Goal: Task Accomplishment & Management: Complete application form

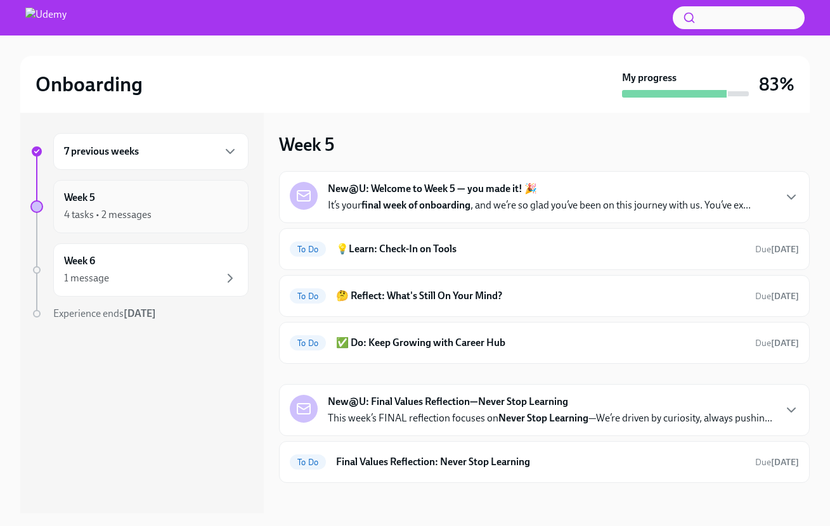
click at [115, 206] on div "Week 5 4 tasks • 2 messages" at bounding box center [151, 207] width 174 height 32
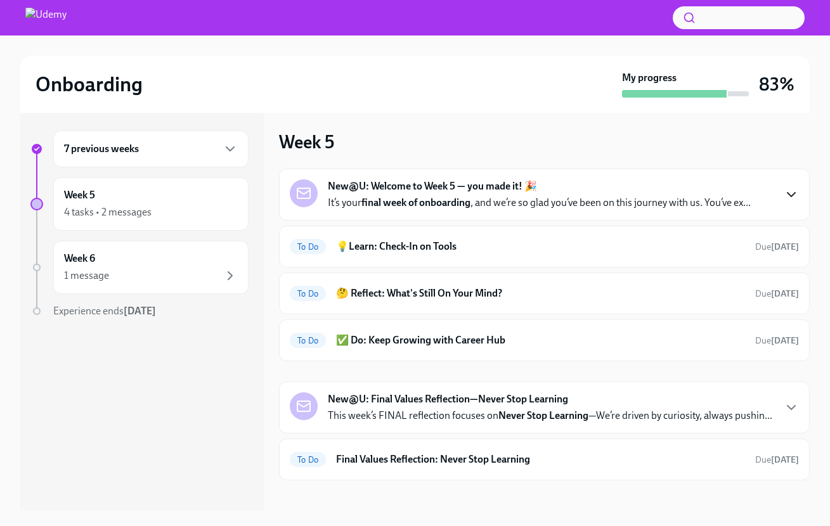
click at [789, 195] on icon "button" at bounding box center [792, 195] width 8 height 4
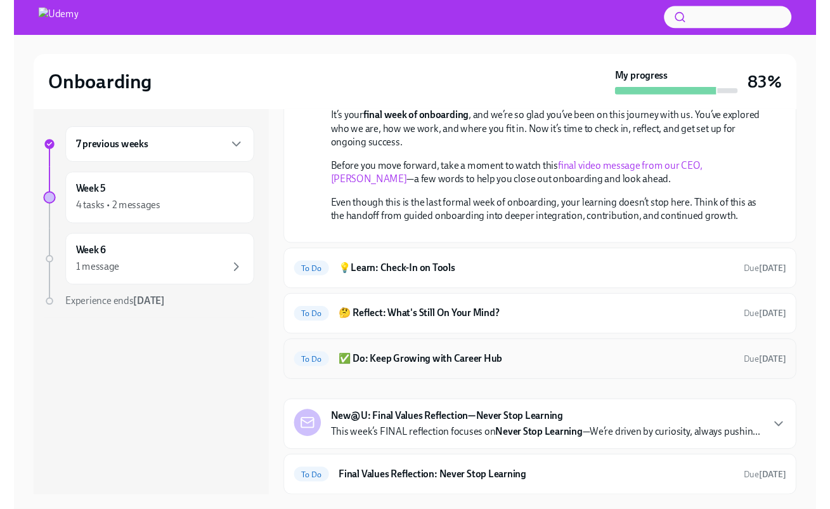
scroll to position [106, 0]
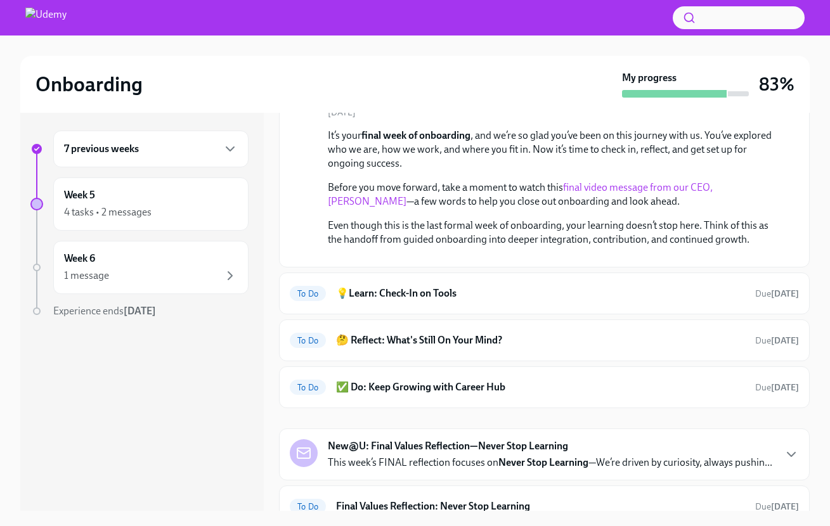
click at [595, 189] on link "final video message from our CEO, Hugo Sarrazin" at bounding box center [520, 194] width 385 height 26
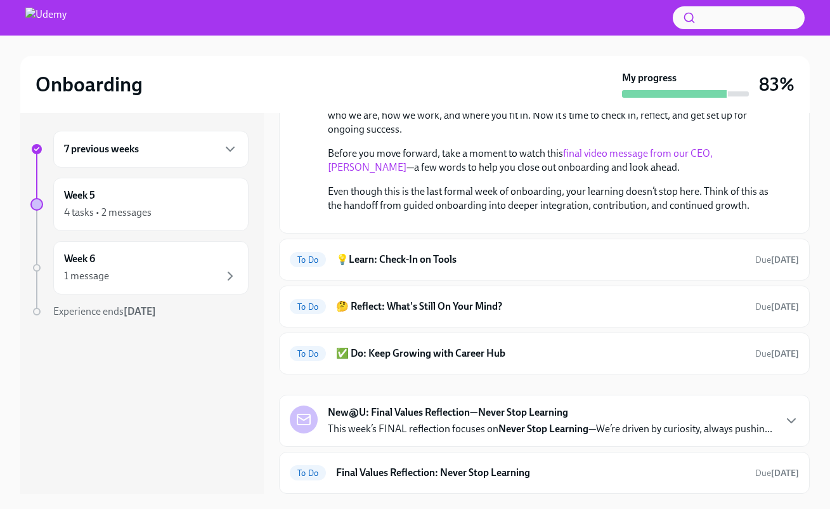
scroll to position [297, 0]
click at [771, 254] on strong "[DATE]" at bounding box center [785, 259] width 28 height 11
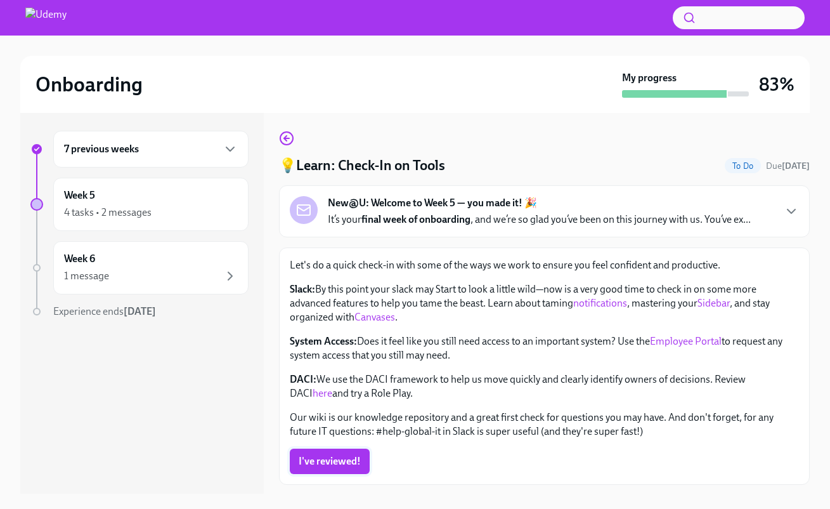
click at [329, 464] on span "I've reviewed!" at bounding box center [330, 461] width 62 height 13
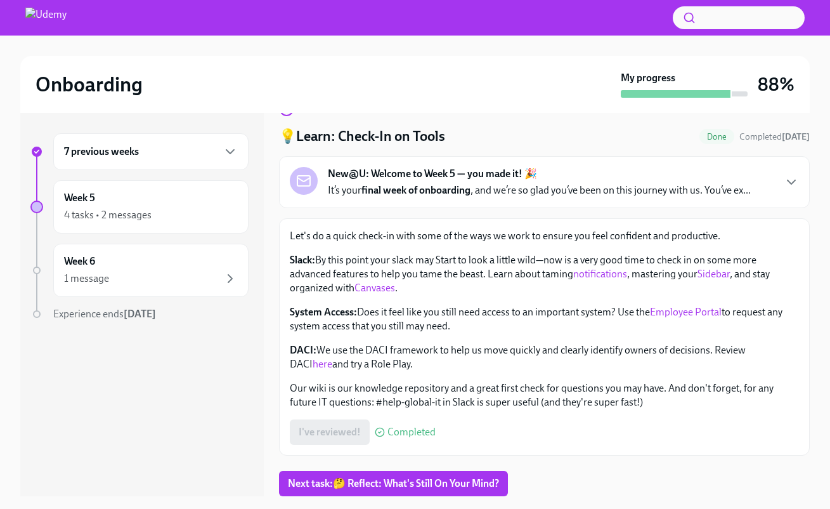
scroll to position [23, 0]
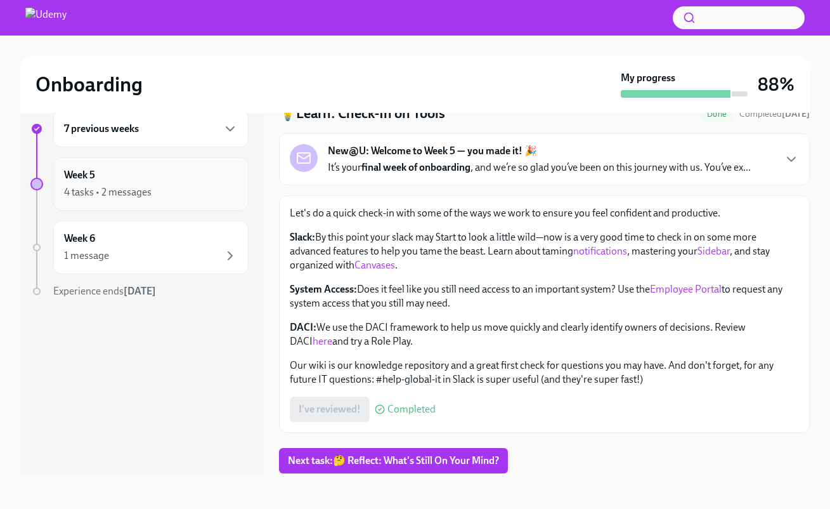
click at [105, 188] on div "4 tasks • 2 messages" at bounding box center [108, 192] width 88 height 14
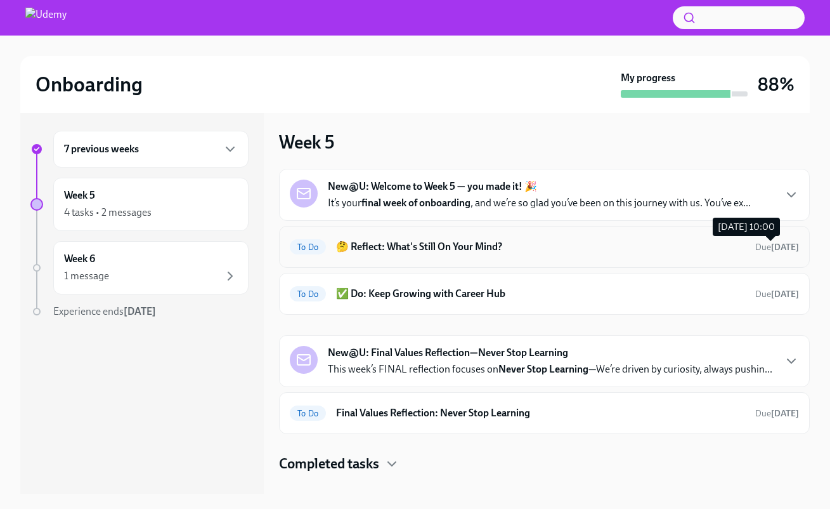
click at [755, 249] on span "Due tomorrow" at bounding box center [777, 247] width 44 height 11
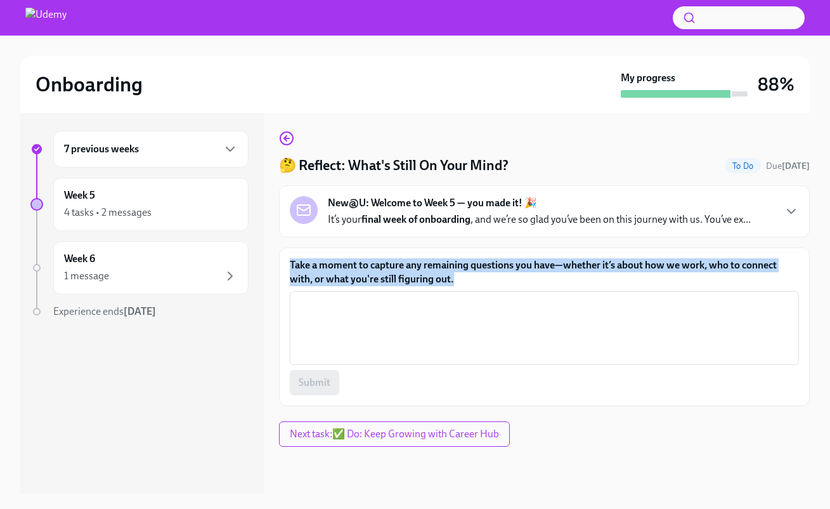
drag, startPoint x: 288, startPoint y: 259, endPoint x: 392, endPoint y: 268, distance: 104.4
click at [466, 277] on div "Take a moment to capture any remaining questions you have—whether it’s about ho…" at bounding box center [544, 326] width 531 height 159
copy label "Take a moment to capture any remaining questions you have—whether it’s about ho…"
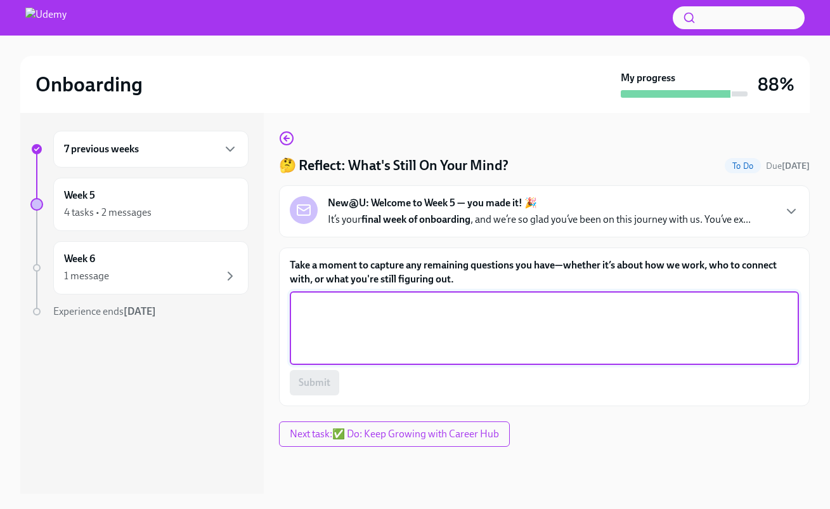
click at [423, 315] on textarea "Take a moment to capture any remaining questions you have—whether it’s about ho…" at bounding box center [544, 327] width 494 height 61
paste textarea "How we work When should Professional Services and Customer Success be engaged i…"
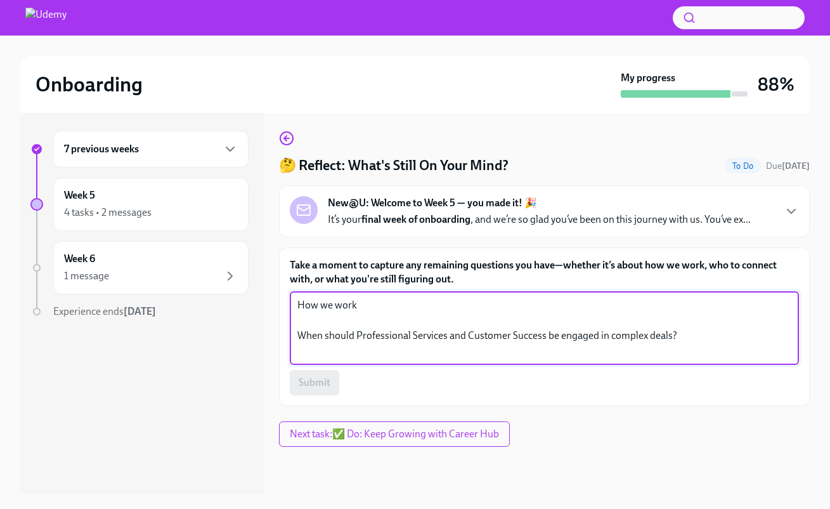
scroll to position [167, 0]
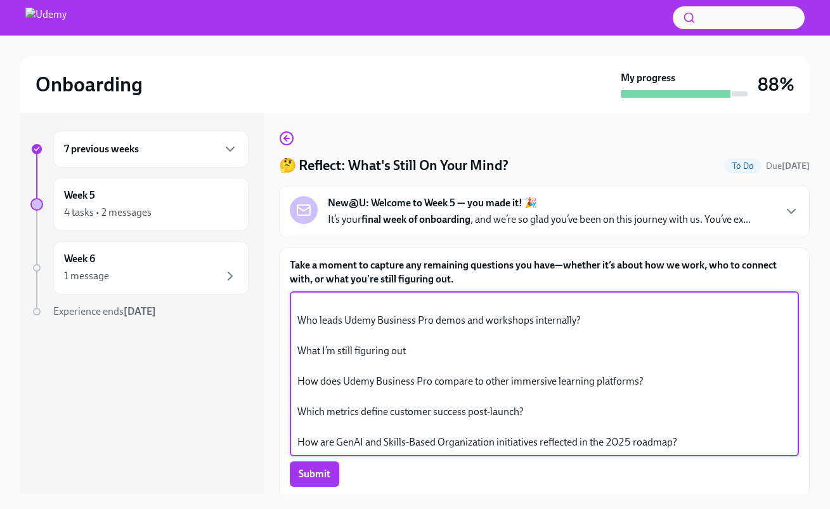
type textarea "How we work When should Professional Services and Customer Success be engaged i…"
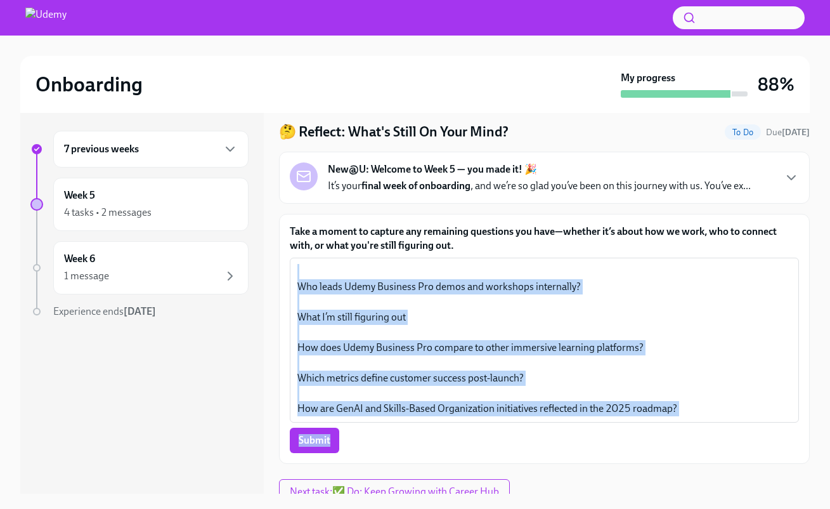
scroll to position [44, 0]
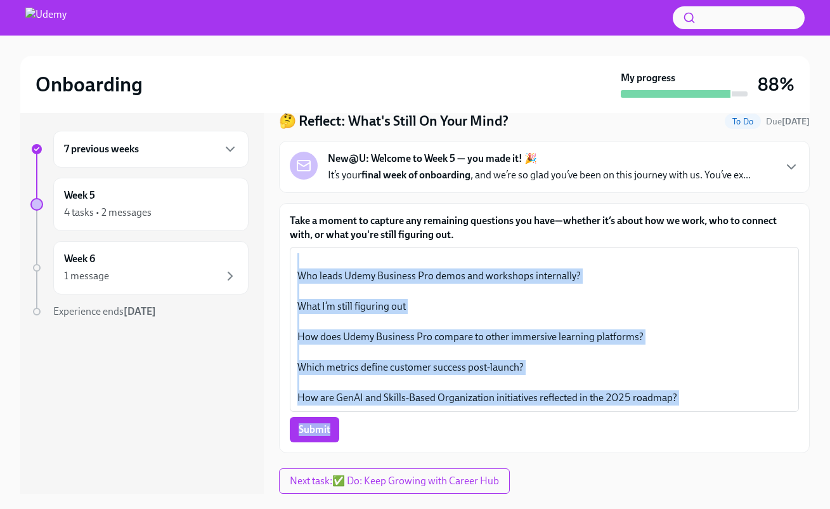
drag, startPoint x: 296, startPoint y: 351, endPoint x: 839, endPoint y: 504, distance: 564.7
click at [818, 504] on html "Onboarding My progress 88% 7 previous weeks Week 5 4 tasks • 2 messages Week 6 …" at bounding box center [415, 263] width 830 height 532
click at [310, 435] on span "Submit" at bounding box center [315, 429] width 32 height 13
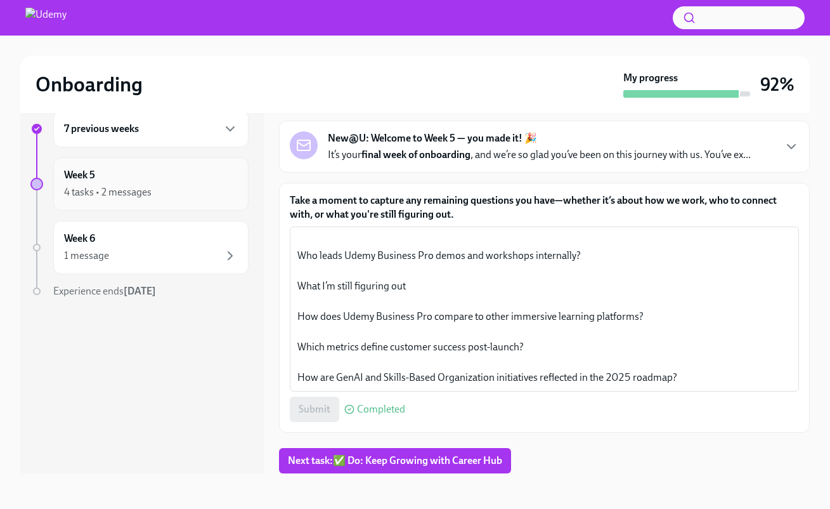
click at [159, 177] on div "Week 5 4 tasks • 2 messages" at bounding box center [151, 184] width 174 height 32
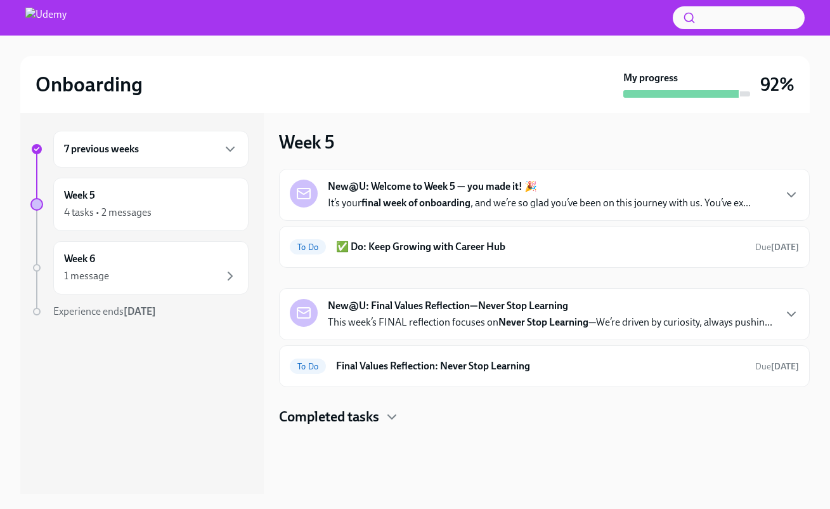
scroll to position [3, 0]
click at [755, 244] on span "Due tomorrow" at bounding box center [777, 247] width 44 height 11
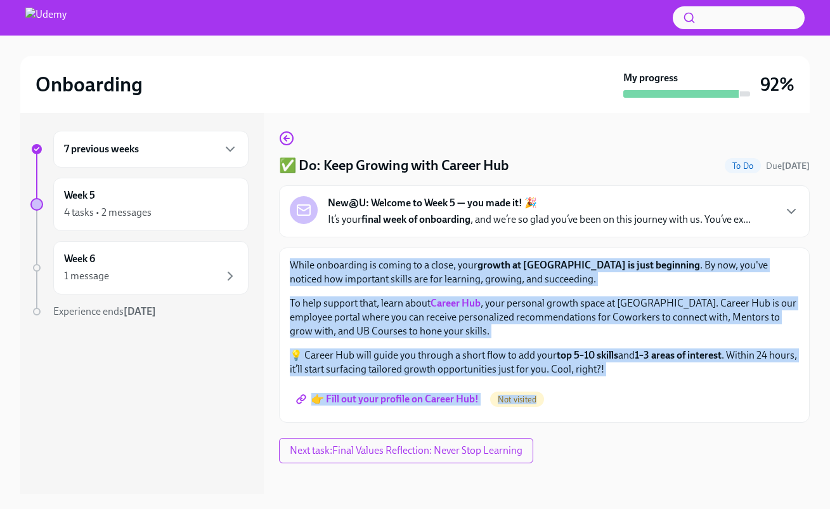
drag, startPoint x: 292, startPoint y: 265, endPoint x: 495, endPoint y: 356, distance: 222.3
click at [603, 418] on div "While onboarding is coming to a close, your growth at Udemy is just beginning .…" at bounding box center [544, 334] width 531 height 175
copy div "While onboarding is coming to a close, your growth at Udemy is just beginning .…"
click at [497, 443] on button "Next task : Final Values Reflection: Never Stop Learning" at bounding box center [406, 450] width 254 height 25
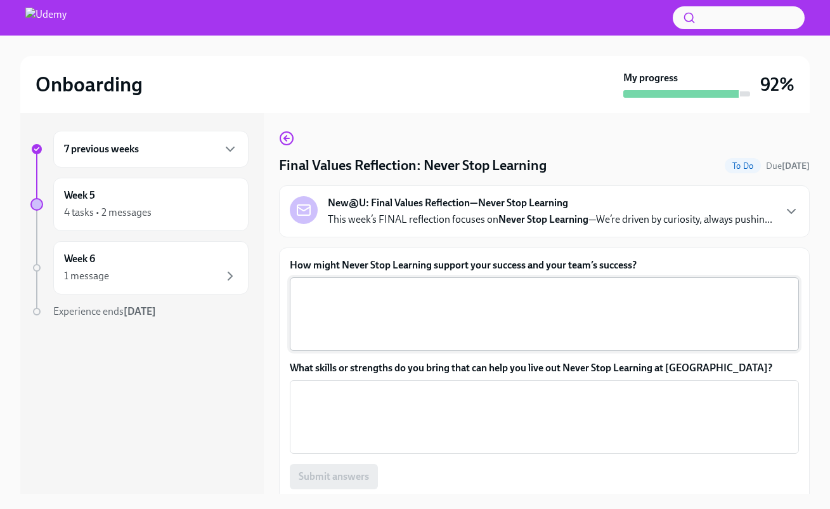
drag, startPoint x: 350, startPoint y: 316, endPoint x: 361, endPoint y: 315, distance: 11.4
click at [350, 315] on textarea "How might Never Stop Learning support your success and your team’s success?" at bounding box center [544, 314] width 494 height 61
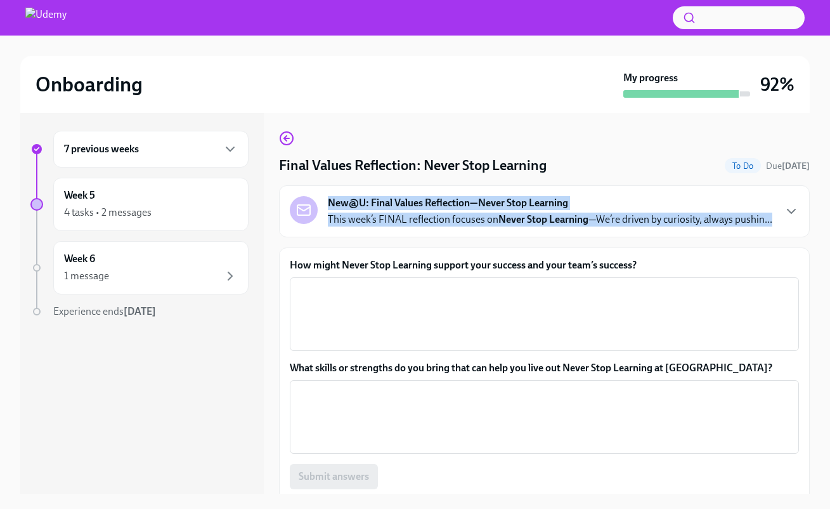
drag, startPoint x: 376, startPoint y: 233, endPoint x: 324, endPoint y: 200, distance: 61.3
click at [324, 200] on div "New@U: Final Values Reflection—Never Stop Learning This week’s FINAL reflection…" at bounding box center [531, 211] width 483 height 30
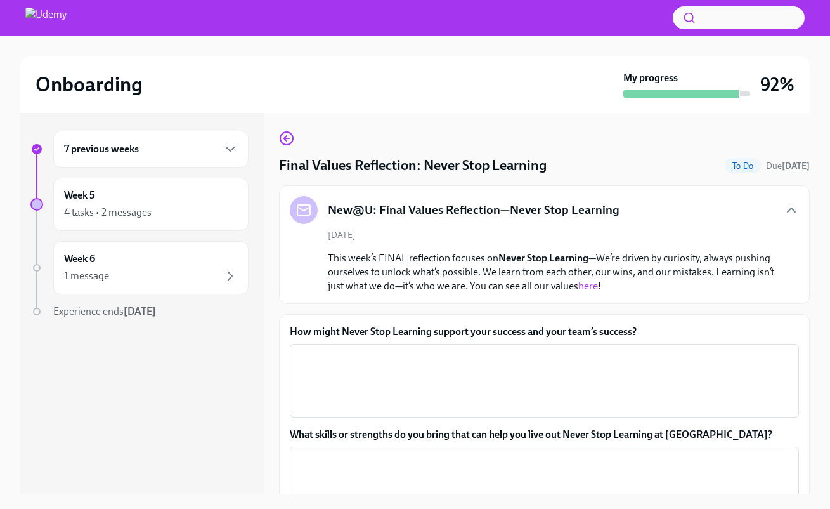
copy div "New@U: Final Values Reflection—Never Stop Learning This week’s FINAL reflection…"
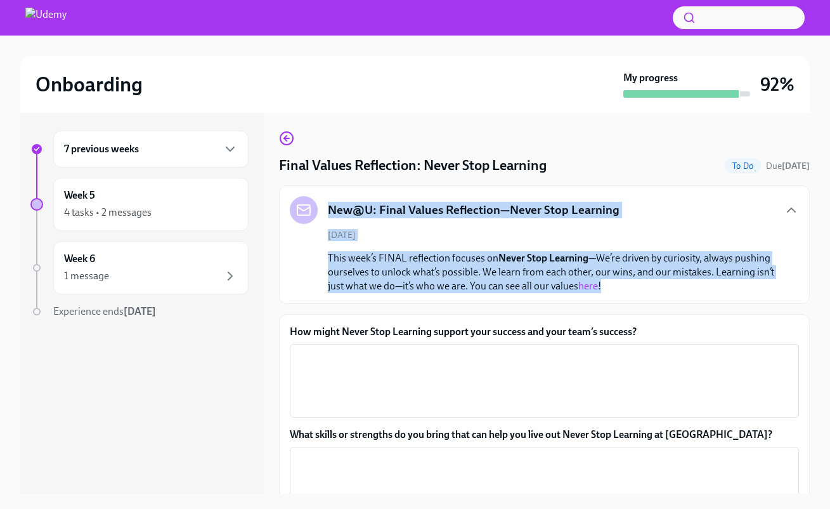
drag, startPoint x: 711, startPoint y: 283, endPoint x: 321, endPoint y: 196, distance: 399.7
click at [321, 196] on div "New@U: Final Values Reflection—Never Stop Learning October 10th This week’s FIN…" at bounding box center [544, 244] width 531 height 119
copy div "New@U: Final Values Reflection—Never Stop Learning October 10th This week’s FIN…"
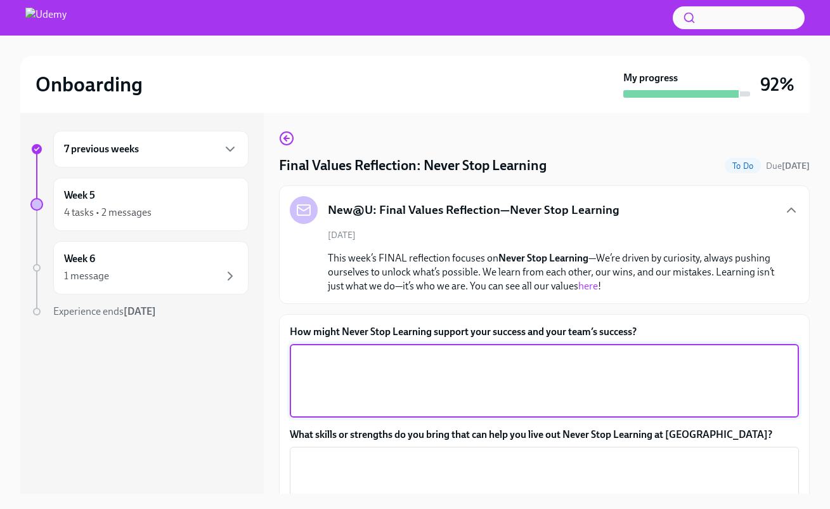
click at [336, 365] on textarea "How might Never Stop Learning support your success and your team’s success?" at bounding box center [544, 380] width 494 height 61
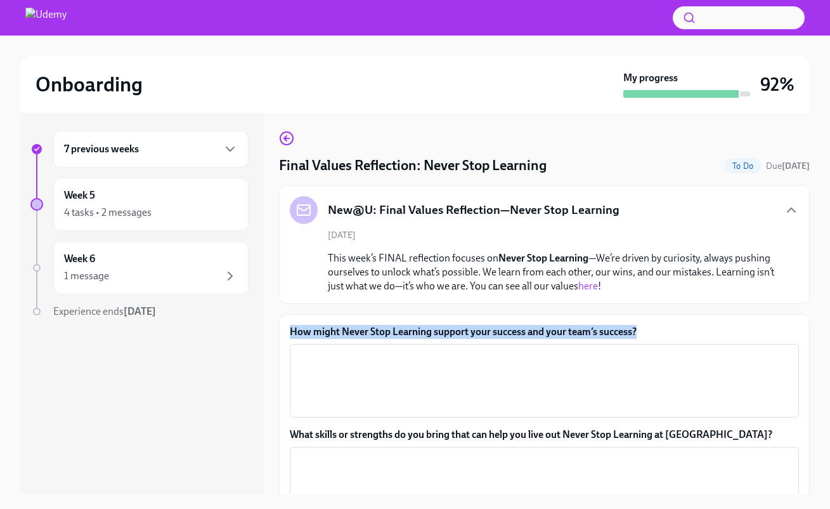
drag, startPoint x: 288, startPoint y: 329, endPoint x: 671, endPoint y: 339, distance: 383.3
click at [671, 339] on div "How might Never Stop Learning support your success and your team’s success? x ​…" at bounding box center [544, 459] width 531 height 291
copy label "How might Never Stop Learning support your success and your team’s success?"
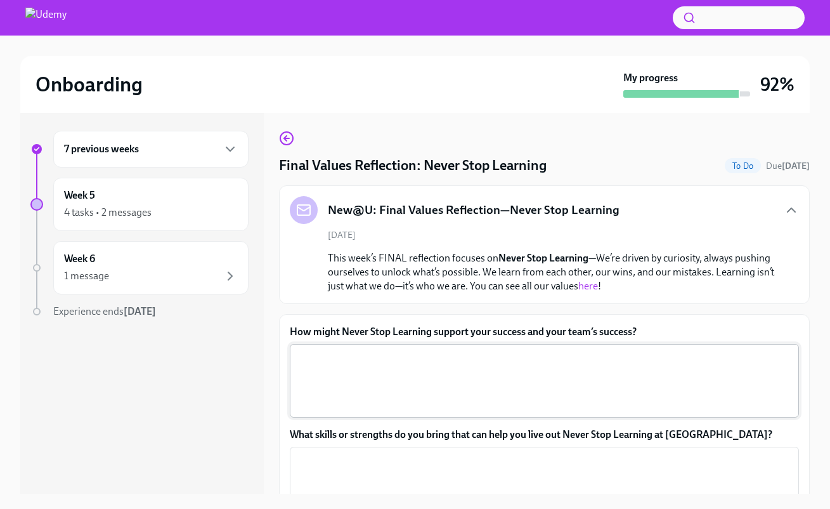
click at [340, 361] on textarea "How might Never Stop Learning support your success and your team’s success?" at bounding box center [544, 380] width 494 height 61
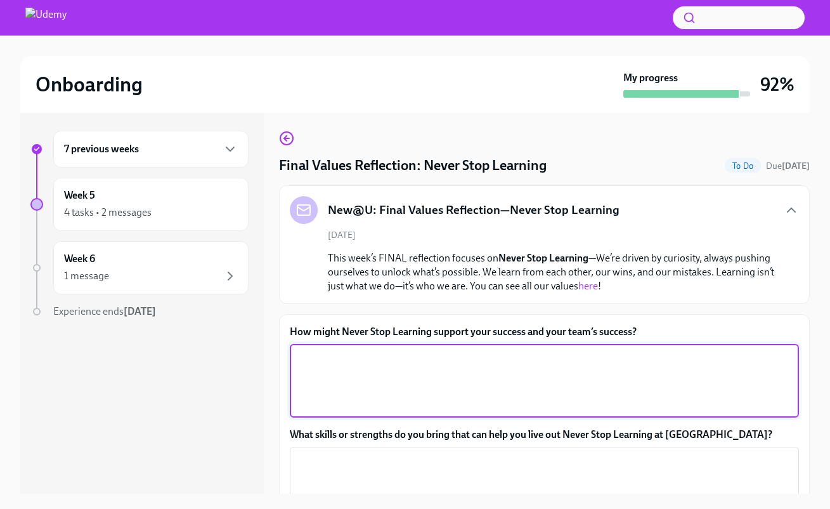
paste textarea "By living “Never Stop Learning,” I can keep sharpening my skills, adapting to n…"
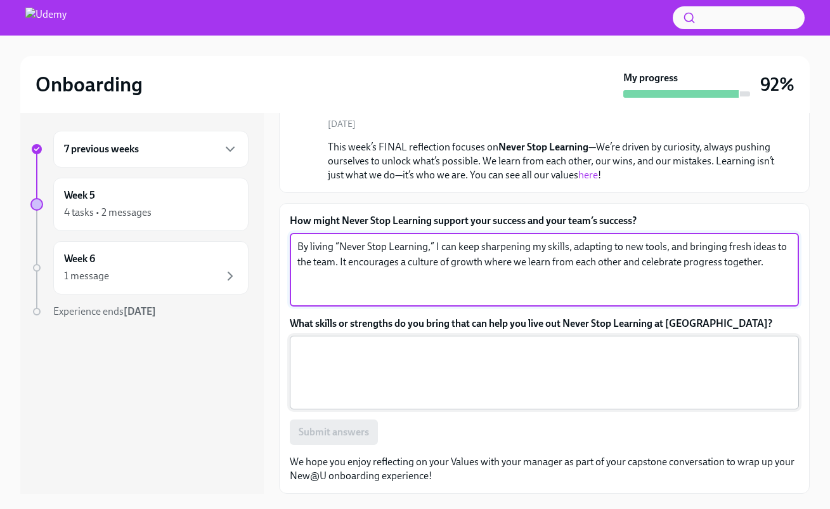
scroll to position [23, 0]
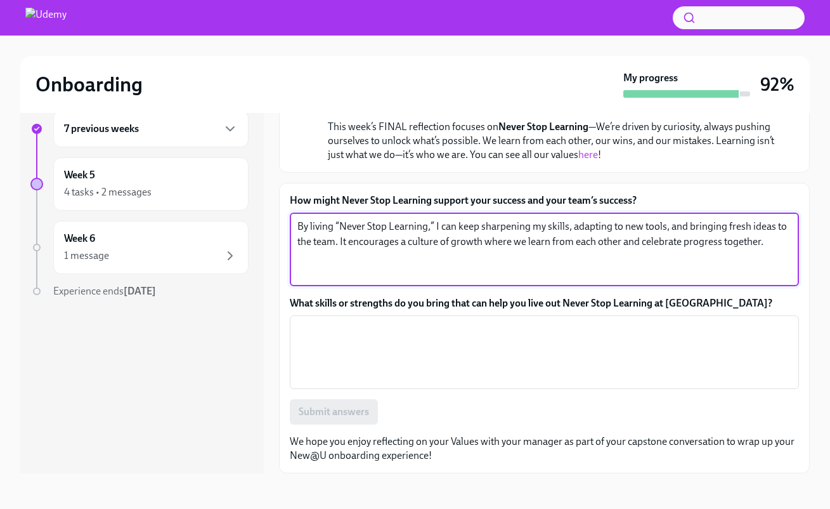
type textarea "By living “Never Stop Learning,” I can keep sharpening my skills, adapting to n…"
click at [291, 303] on label "What skills or strengths do you bring that can help you live out Never Stop Lea…" at bounding box center [544, 303] width 509 height 14
click at [297, 322] on textarea "What skills or strengths do you bring that can help you live out Never Stop Lea…" at bounding box center [544, 352] width 494 height 61
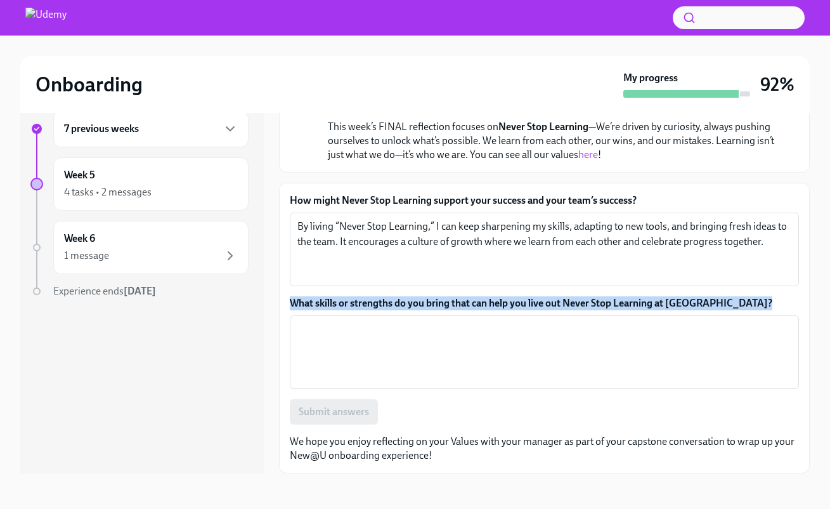
drag, startPoint x: 290, startPoint y: 303, endPoint x: 717, endPoint y: 303, distance: 427.5
click at [717, 303] on label "What skills or strengths do you bring that can help you live out Never Stop Lea…" at bounding box center [544, 303] width 509 height 14
click at [717, 322] on textarea "What skills or strengths do you bring that can help you live out Never Stop Lea…" at bounding box center [544, 352] width 494 height 61
drag, startPoint x: 710, startPoint y: 302, endPoint x: 274, endPoint y: 303, distance: 436.4
click at [274, 303] on div "7 previous weeks Week 5 4 tasks • 2 messages Week 6 1 message Experience ends O…" at bounding box center [415, 281] width 790 height 383
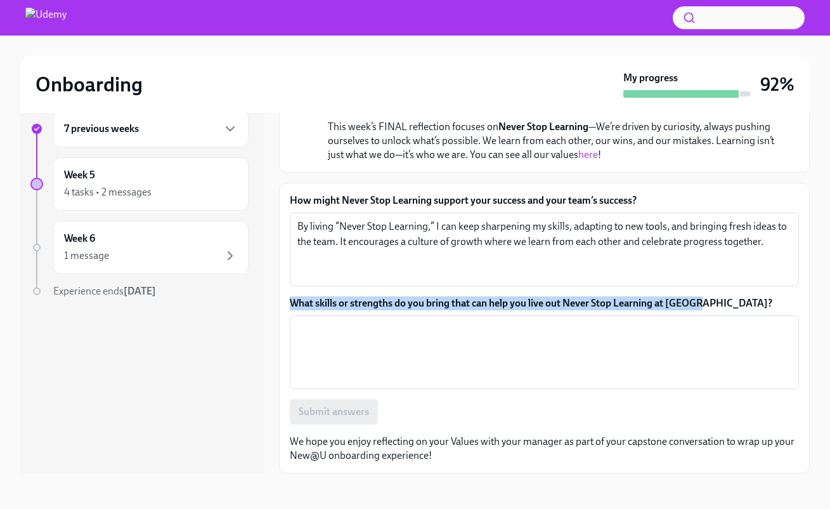
copy label "What skills or strengths do you bring that can help you live out Never Stop Lea…"
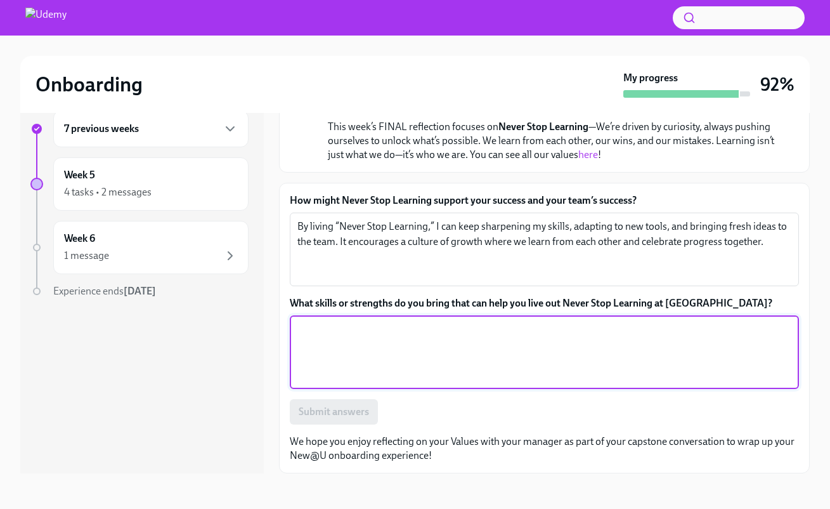
click at [319, 334] on textarea "What skills or strengths do you bring that can help you live out Never Stop Lea…" at bounding box center [544, 352] width 494 height 61
paste textarea "I bring curiosity, adaptability, and a strong habit of self-development. I’m co…"
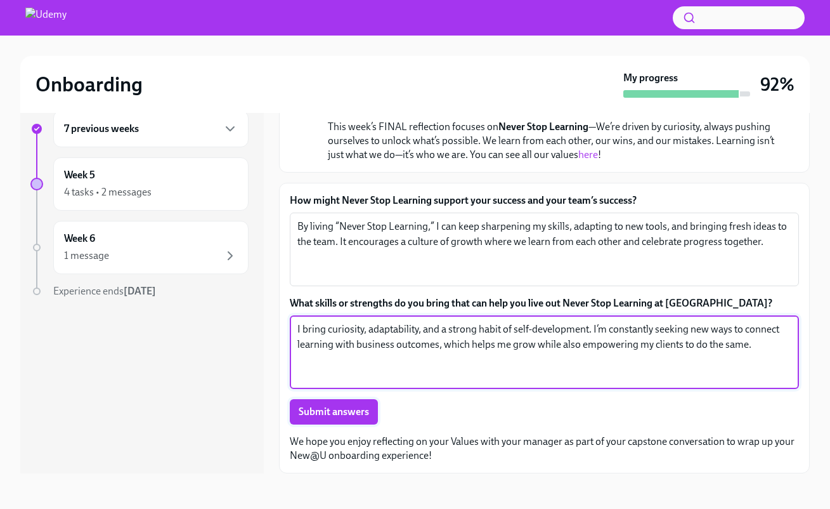
type textarea "I bring curiosity, adaptability, and a strong habit of self-development. I’m co…"
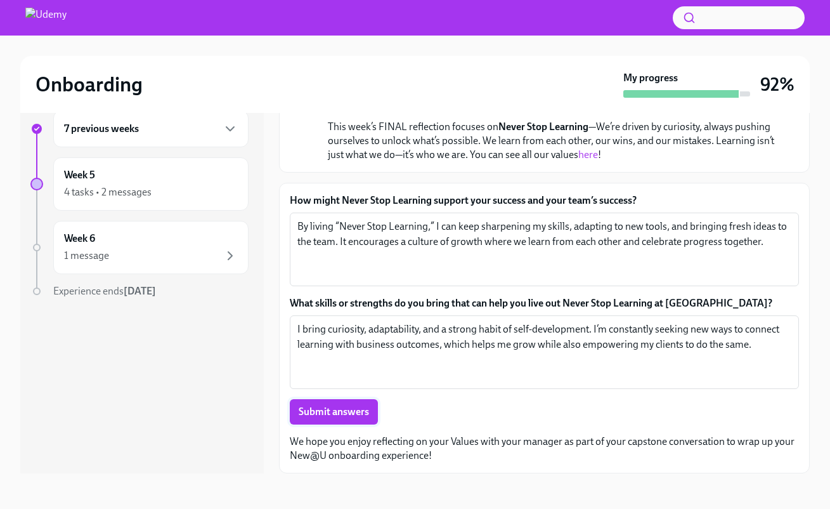
click at [355, 412] on span "Submit answers" at bounding box center [334, 411] width 70 height 13
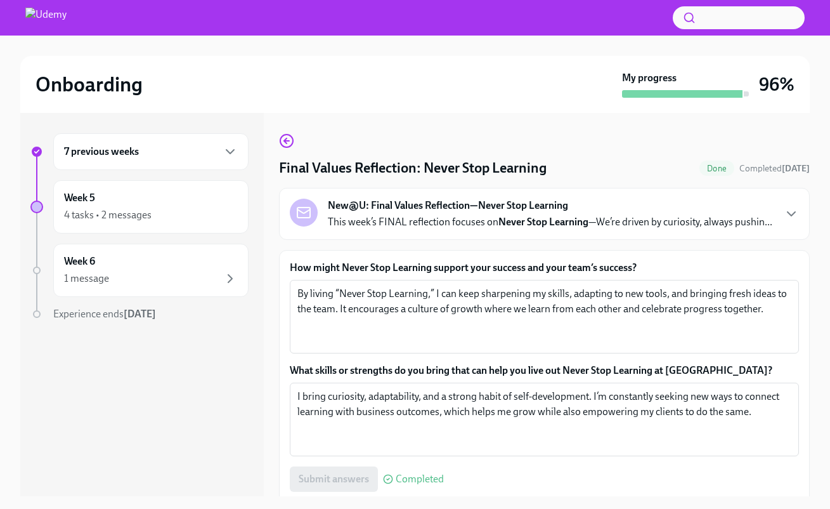
scroll to position [58, 0]
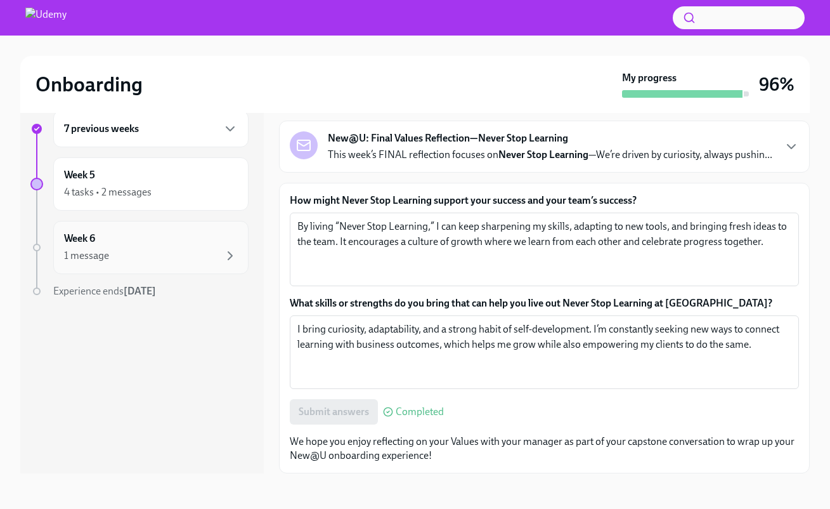
click at [206, 254] on div "1 message" at bounding box center [151, 255] width 174 height 15
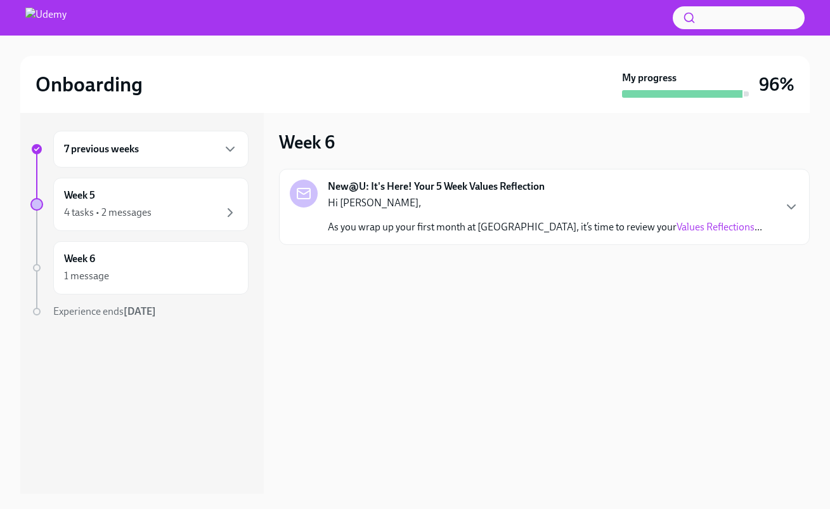
click at [451, 222] on p "As you wrap up your first month at Udemy, it’s time to review your Values Refle…" at bounding box center [545, 227] width 435 height 14
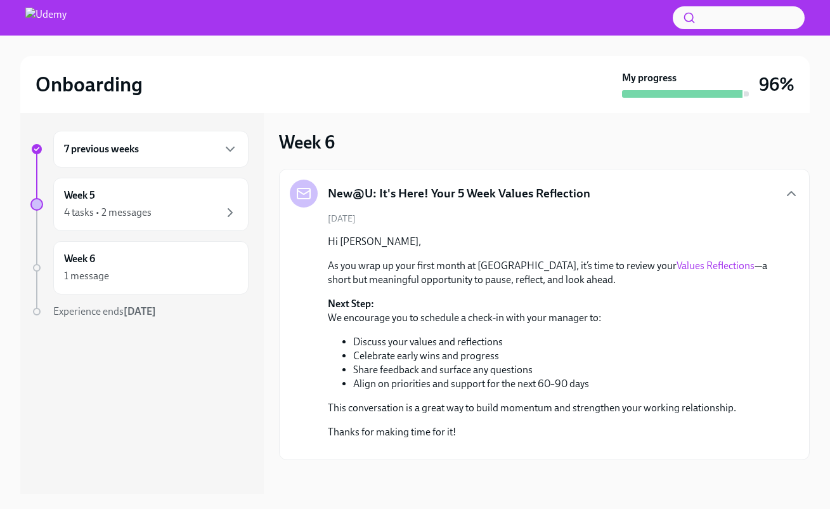
scroll to position [74, 0]
click at [677, 259] on link "Values Reflections" at bounding box center [716, 265] width 78 height 12
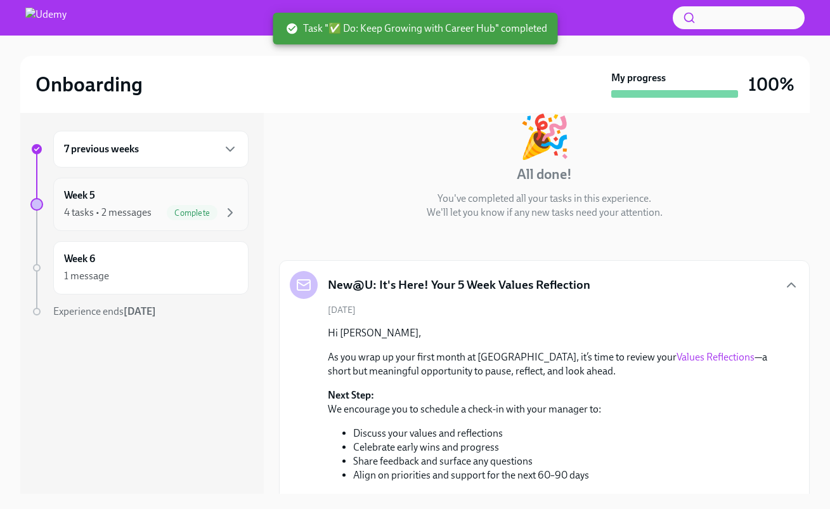
click at [166, 209] on div "4 tasks • 2 messages Complete" at bounding box center [151, 212] width 174 height 15
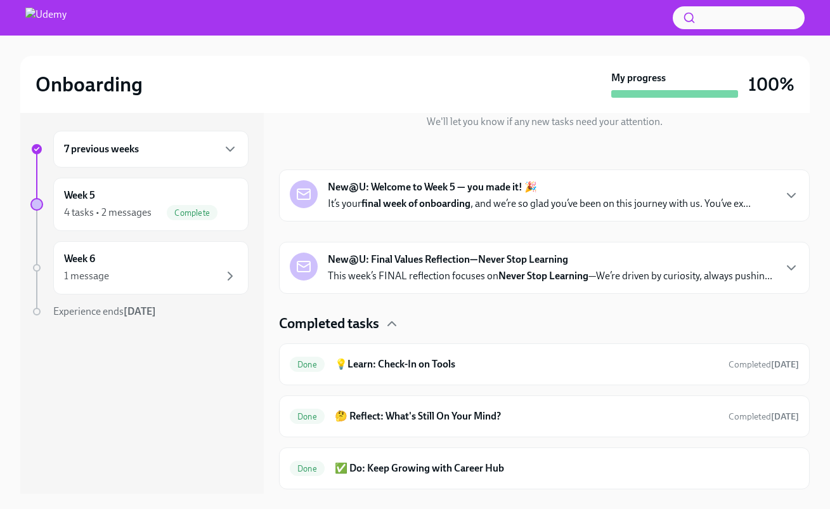
scroll to position [226, 0]
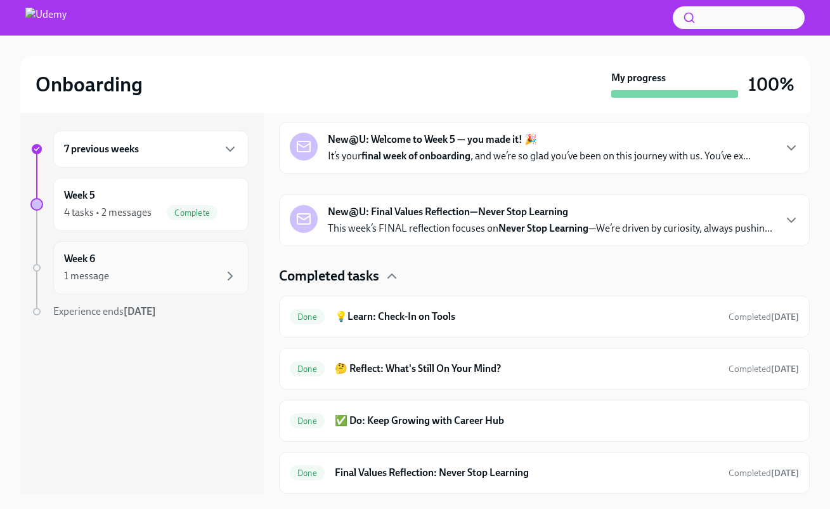
click at [182, 266] on div "Week 6 1 message" at bounding box center [151, 268] width 174 height 32
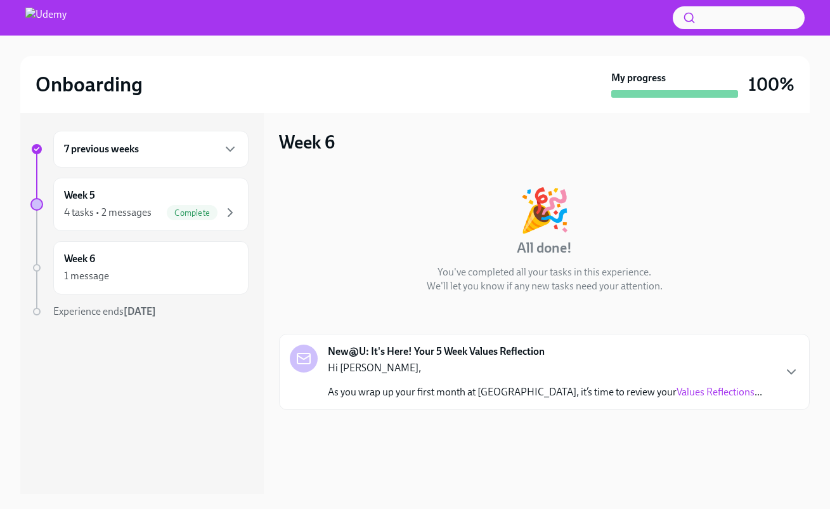
drag, startPoint x: 60, startPoint y: 311, endPoint x: 192, endPoint y: 310, distance: 131.3
click at [192, 310] on div "Experience ends Oct 27th" at bounding box center [150, 311] width 195 height 14
click at [190, 259] on div "Week 6 1 message" at bounding box center [151, 268] width 174 height 32
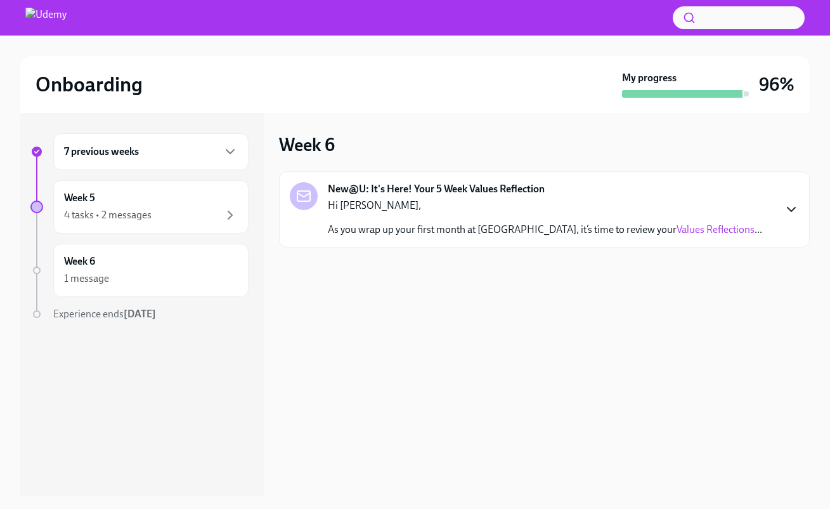
click at [794, 211] on icon "button" at bounding box center [791, 209] width 15 height 15
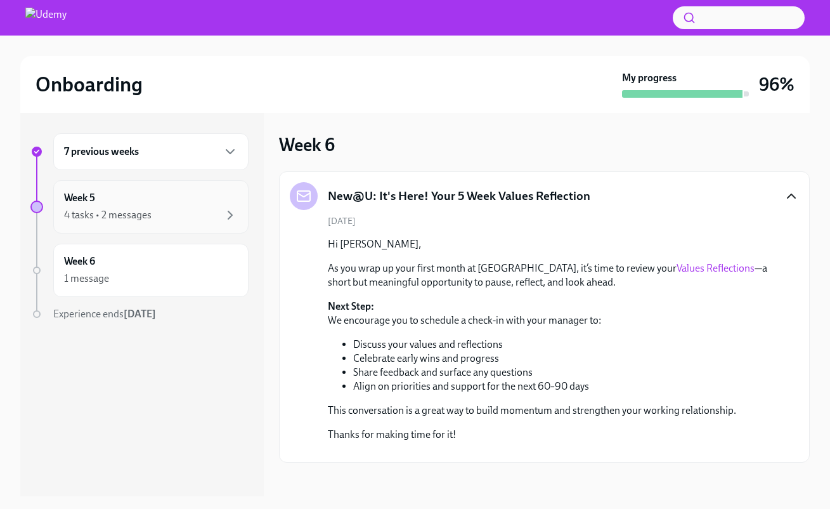
click at [159, 211] on div "4 tasks • 2 messages" at bounding box center [151, 214] width 174 height 15
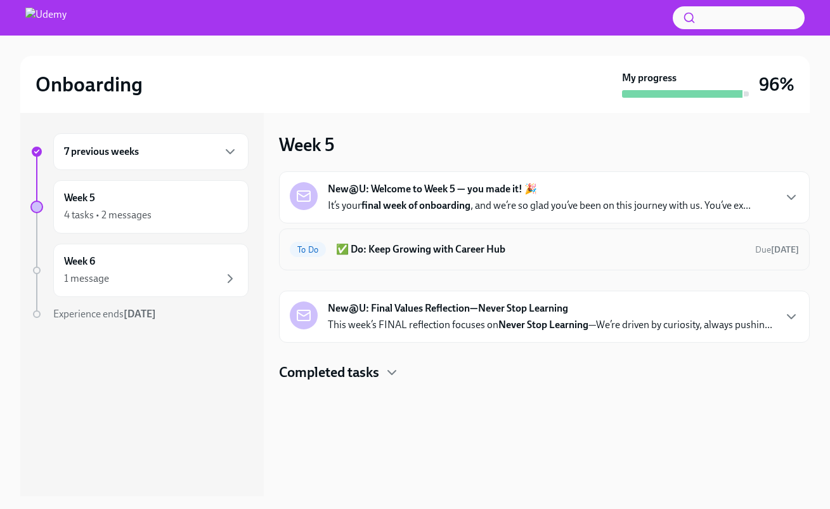
click at [722, 251] on h6 "✅ Do: Keep Growing with Career Hub" at bounding box center [540, 249] width 409 height 14
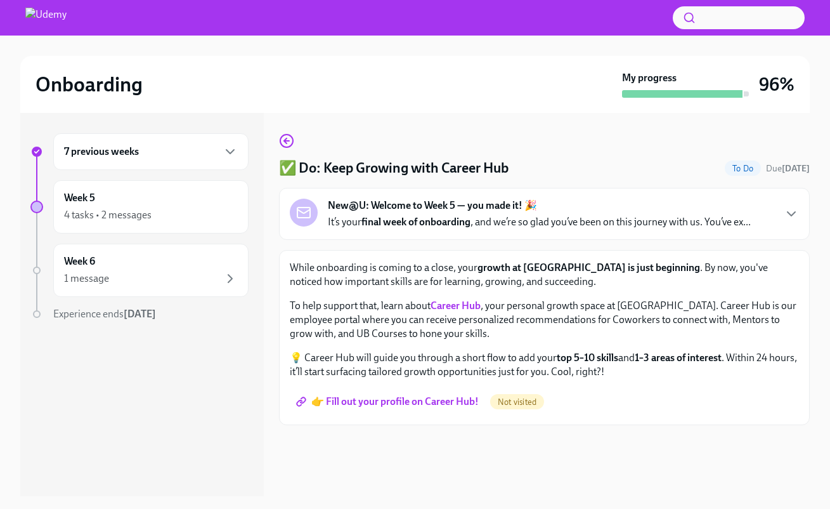
click at [379, 403] on span "👉 Fill out your profile on Career Hub!" at bounding box center [389, 401] width 180 height 13
